Goal: Task Accomplishment & Management: Use online tool/utility

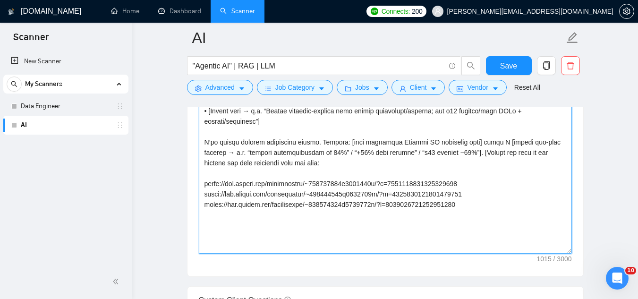
scroll to position [1133, 0]
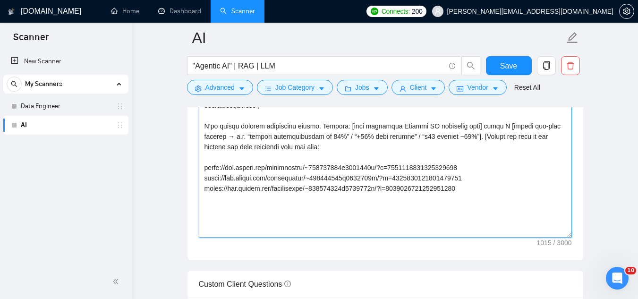
click at [469, 187] on textarea "Cover letter template:" at bounding box center [385, 131] width 373 height 212
drag, startPoint x: 466, startPoint y: 162, endPoint x: 461, endPoint y: 165, distance: 5.5
click at [461, 165] on textarea "Cover letter template:" at bounding box center [385, 131] width 373 height 212
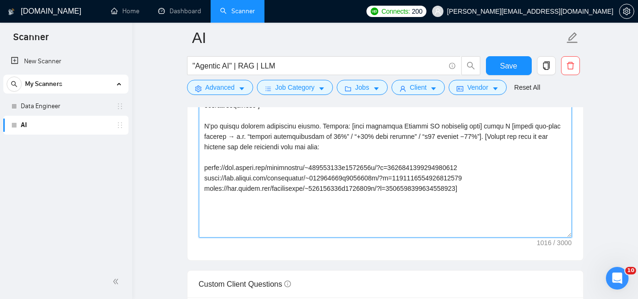
click at [461, 165] on textarea "Cover letter template:" at bounding box center [385, 131] width 373 height 212
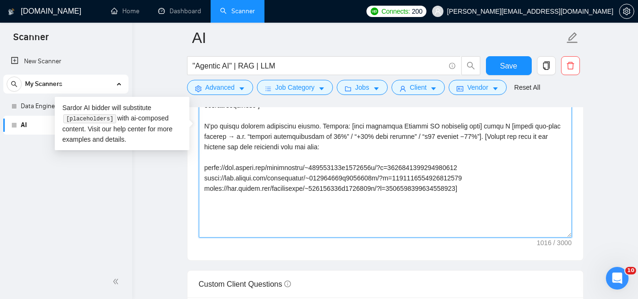
click at [423, 175] on textarea "Cover letter template:" at bounding box center [385, 131] width 373 height 212
click at [357, 189] on textarea "Cover letter template:" at bounding box center [385, 131] width 373 height 212
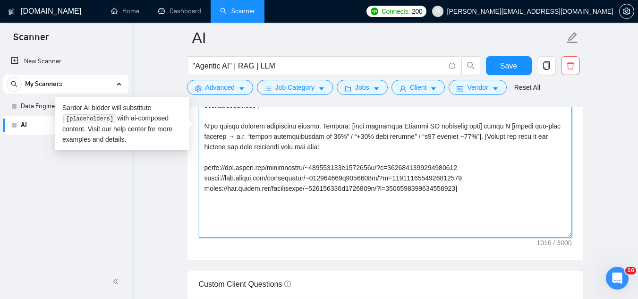
click at [357, 189] on textarea "Cover letter template:" at bounding box center [385, 131] width 373 height 212
click at [480, 195] on textarea "Cover letter template:" at bounding box center [385, 131] width 373 height 212
paste textarea "Quick Q: [easy, project-forward question e.g. “Do you have wireframes ready?”]."
click at [224, 208] on textarea "Cover letter template:" at bounding box center [385, 131] width 373 height 212
type textarea "Lo [ipsumd sita], Cons Adipisc EL seddoeiu tem incididunt utla [etdo magn aliqu…"
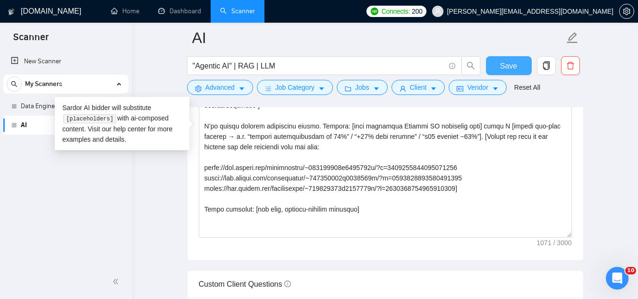
click at [499, 67] on button "Save" at bounding box center [509, 65] width 46 height 19
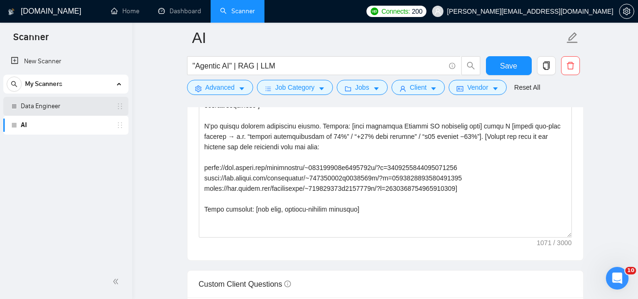
click at [72, 105] on link "Data Engineer" at bounding box center [66, 106] width 90 height 19
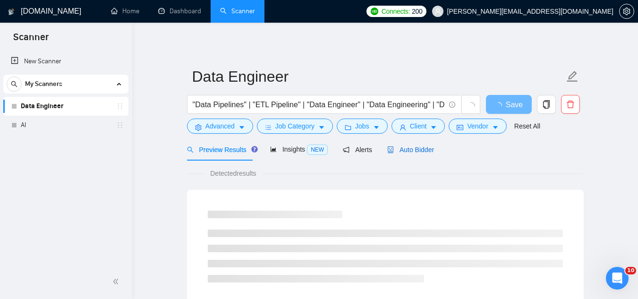
click at [425, 150] on span "Auto Bidder" at bounding box center [410, 150] width 47 height 8
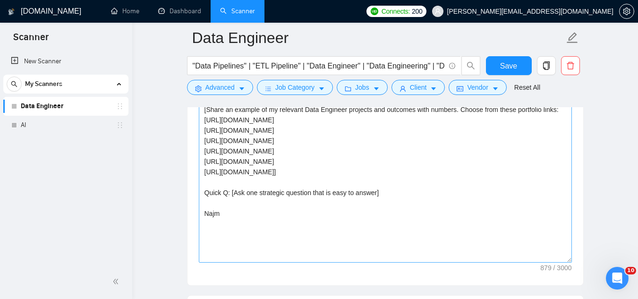
scroll to position [1133, 0]
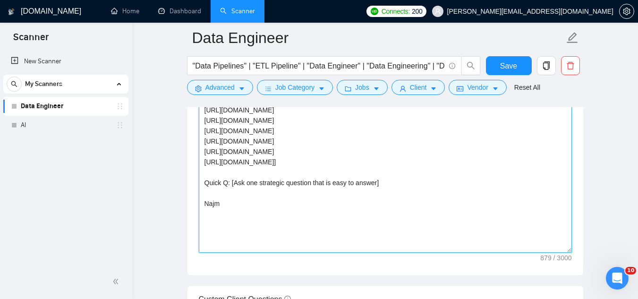
click at [214, 190] on textarea "Hey [client name], I am ready to start asap and I have strong experience as a […" at bounding box center [385, 146] width 373 height 212
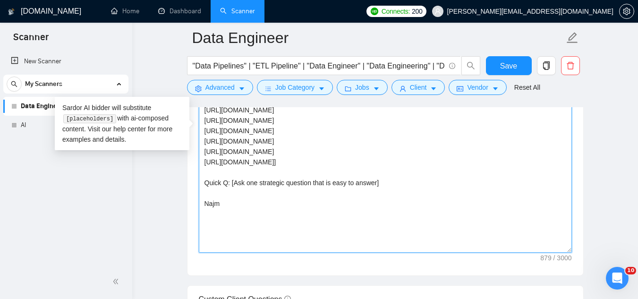
click at [214, 190] on textarea "Hey [client name], I am ready to start asap and I have strong experience as a […" at bounding box center [385, 146] width 373 height 212
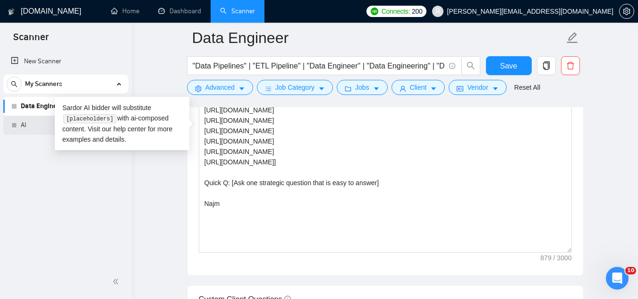
click at [34, 121] on link "AI" at bounding box center [66, 125] width 90 height 19
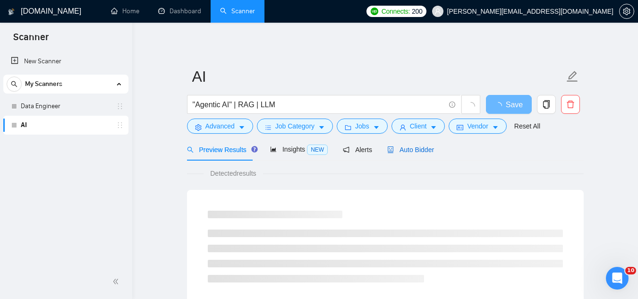
click at [417, 151] on span "Auto Bidder" at bounding box center [410, 150] width 47 height 8
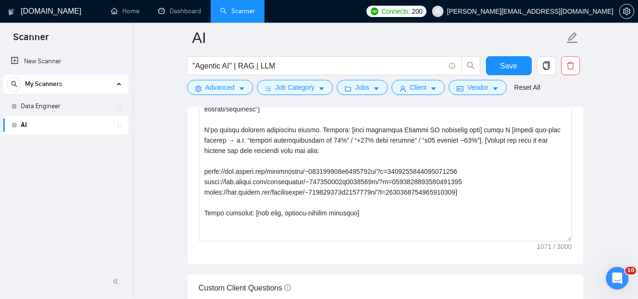
scroll to position [1133, 0]
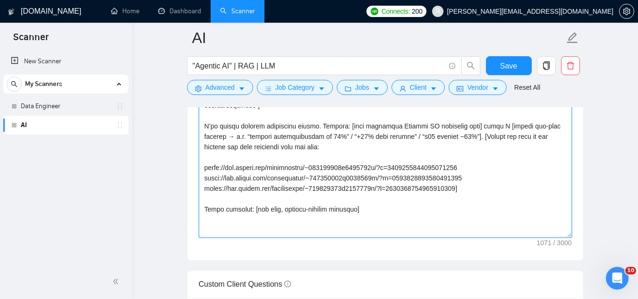
click at [374, 207] on textarea "Cover letter template:" at bounding box center [385, 131] width 373 height 212
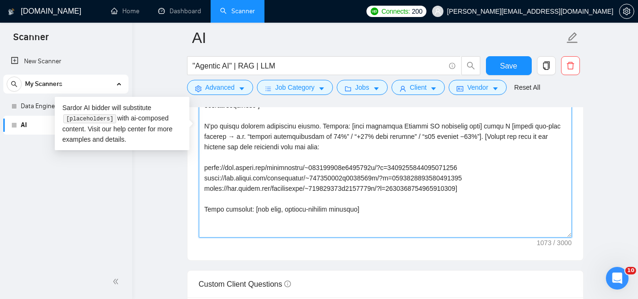
paste textarea "Najm"
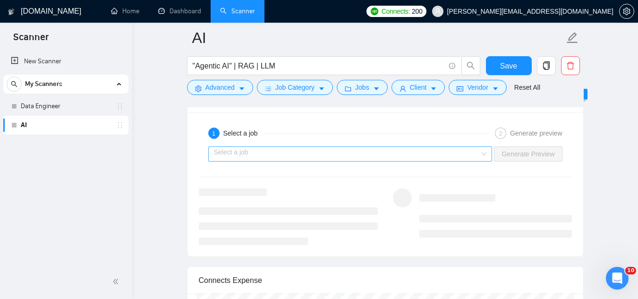
scroll to position [1794, 0]
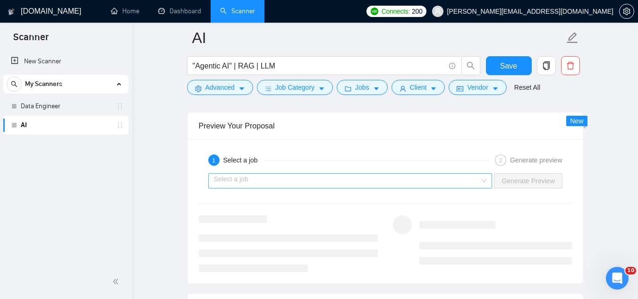
type textarea "Lo [ipsumd sita], Cons Adipisc EL seddoeiu tem incididunt utla [etdo magn aliqu…"
click at [356, 182] on input "search" at bounding box center [347, 181] width 266 height 14
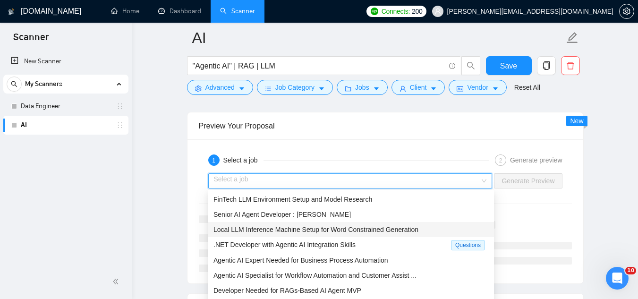
click at [371, 236] on div "Local LLM Inference Machine Setup for Word Constrained Generation" at bounding box center [351, 229] width 286 height 15
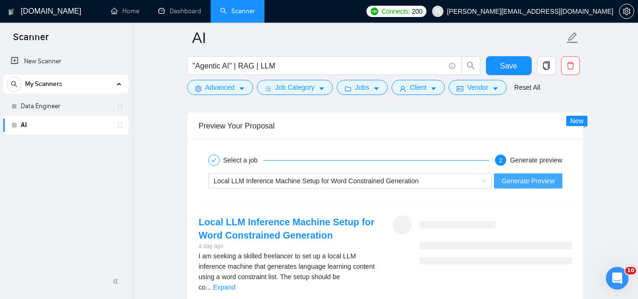
click at [512, 186] on button "Generate Preview" at bounding box center [528, 180] width 68 height 15
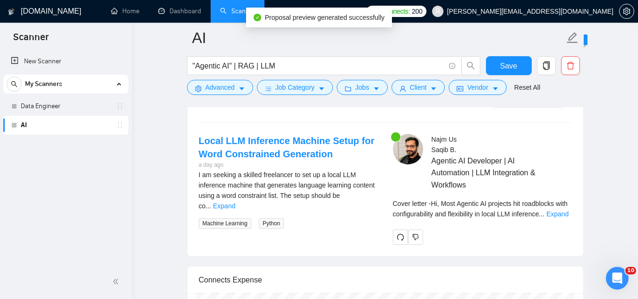
scroll to position [1888, 0]
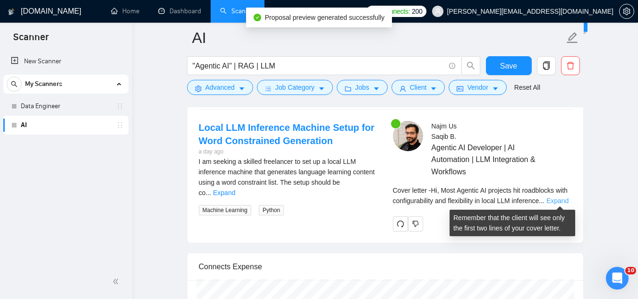
click at [551, 200] on link "Expand" at bounding box center [557, 201] width 22 height 8
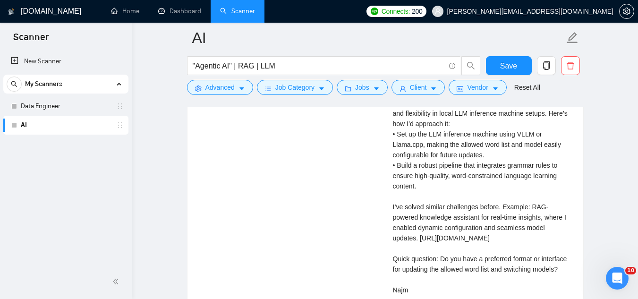
scroll to position [2030, 0]
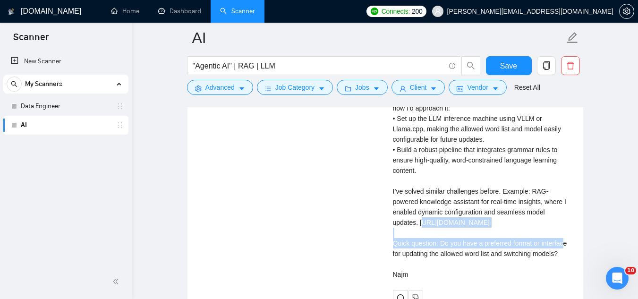
drag, startPoint x: 396, startPoint y: 224, endPoint x: 431, endPoint y: 238, distance: 38.1
click at [431, 238] on div "Cover letter Hi, Most Agentic AI projects hit roadblocks with configurability a…" at bounding box center [482, 165] width 179 height 228
drag, startPoint x: 393, startPoint y: 225, endPoint x: 481, endPoint y: 238, distance: 89.2
click at [481, 238] on div "Cover letter Hi, Most Agentic AI projects hit roadblocks with configurability a…" at bounding box center [482, 165] width 179 height 228
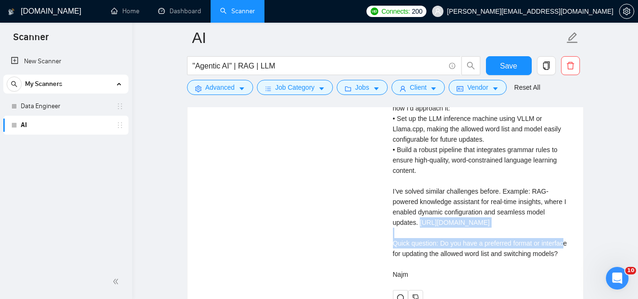
copy div "[URL][DOMAIN_NAME]"
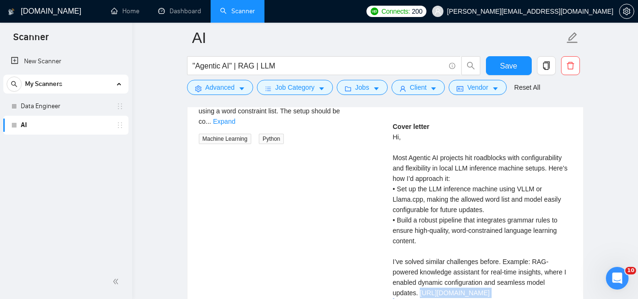
scroll to position [2077, 0]
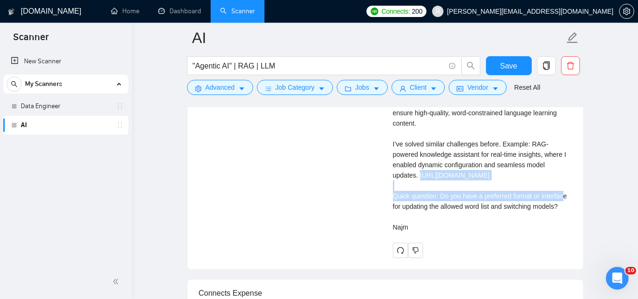
click at [348, 184] on div "Local LLM Inference Machine Setup for Word Constrained Generation a day ago I a…" at bounding box center [385, 94] width 388 height 325
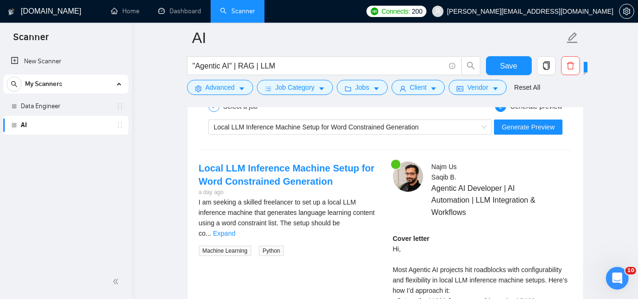
scroll to position [1699, 0]
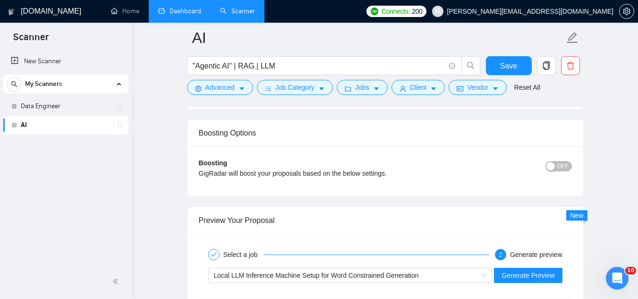
click at [173, 7] on link "Dashboard" at bounding box center [179, 11] width 43 height 8
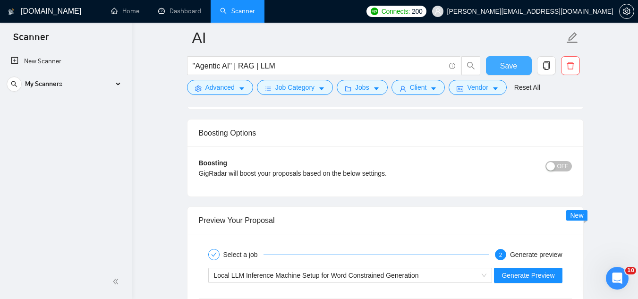
click at [505, 66] on span "Save" at bounding box center [508, 66] width 17 height 12
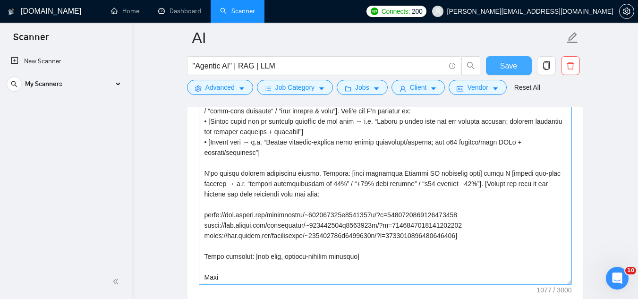
scroll to position [1133, 0]
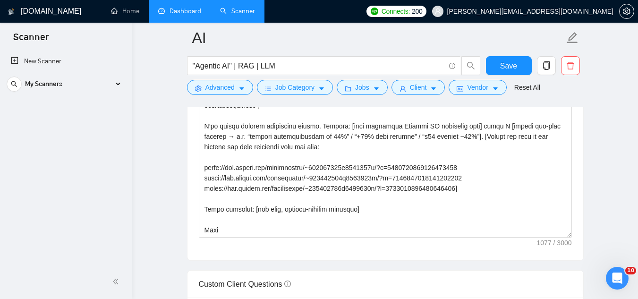
click at [181, 7] on link "Dashboard" at bounding box center [179, 11] width 43 height 8
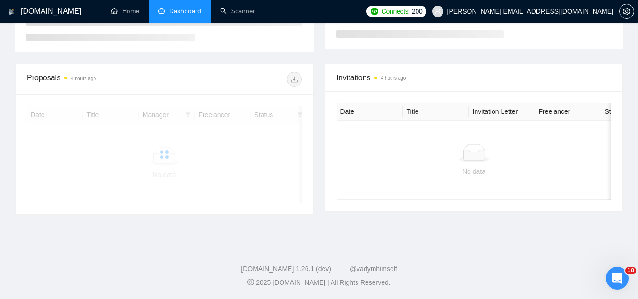
scroll to position [226, 0]
